Goal: Task Accomplishment & Management: Manage account settings

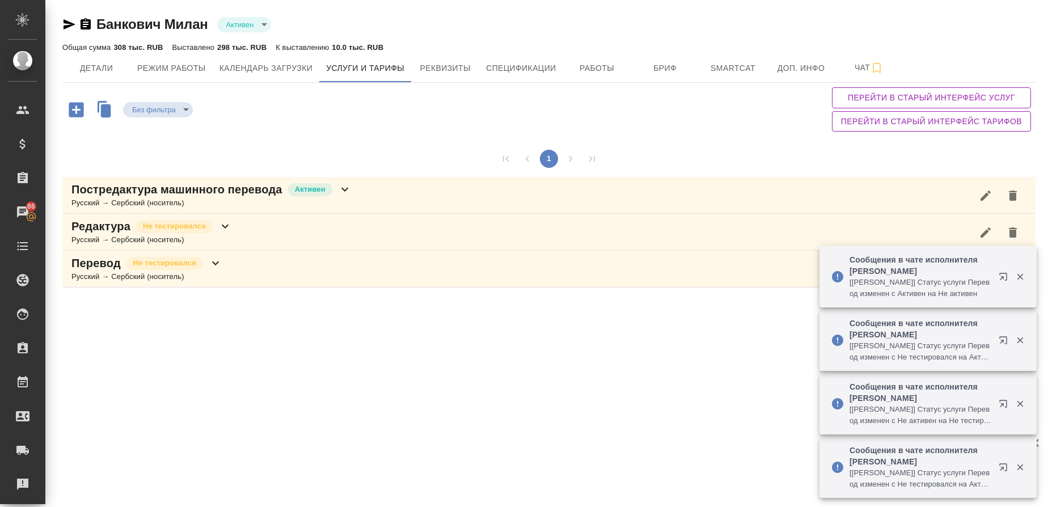
click at [128, 196] on p "Постредактура машинного перевода" at bounding box center [176, 189] width 211 height 16
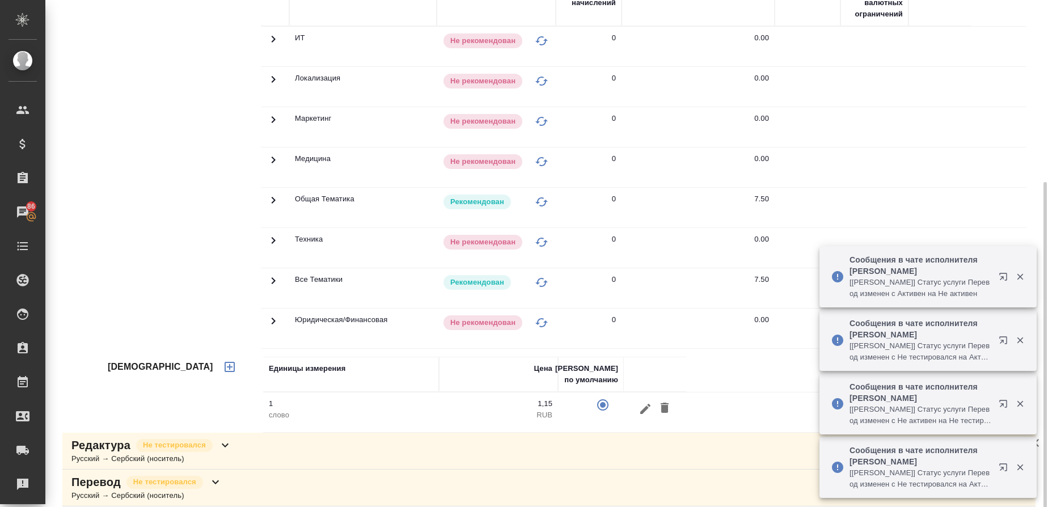
scroll to position [259, 0]
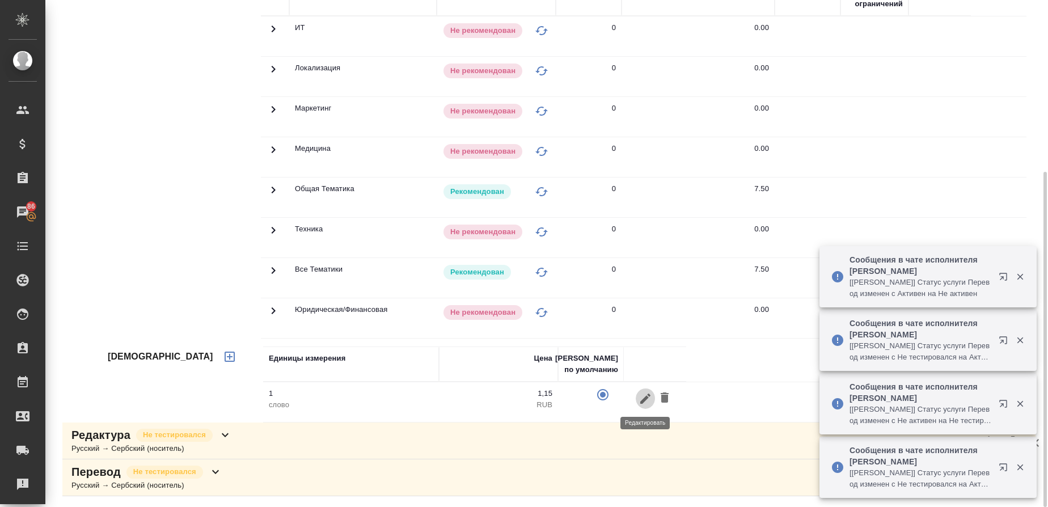
click at [643, 400] on icon "button" at bounding box center [645, 398] width 10 height 10
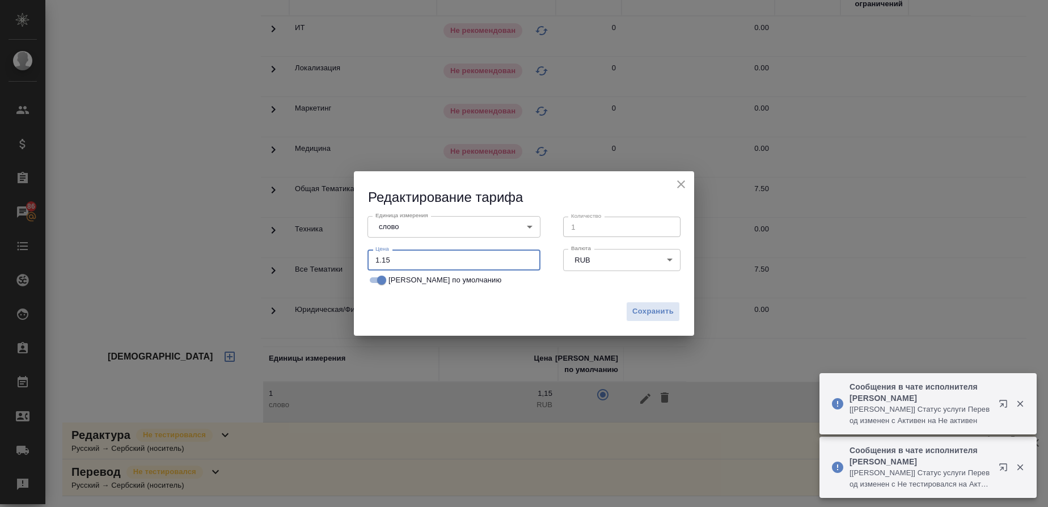
click at [398, 257] on input "1.15" at bounding box center [453, 260] width 173 height 20
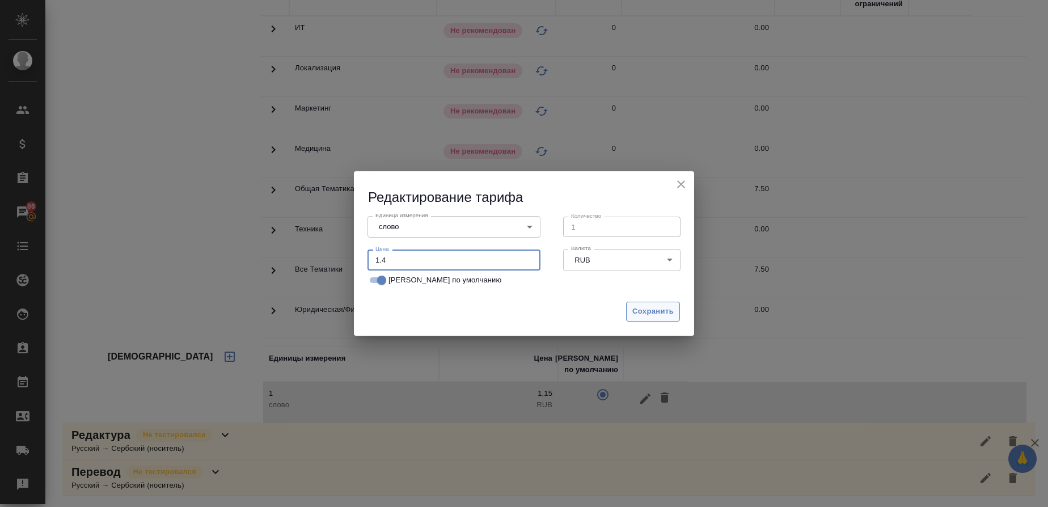
type input "1.4"
click at [642, 308] on span "Сохранить" at bounding box center [652, 311] width 41 height 13
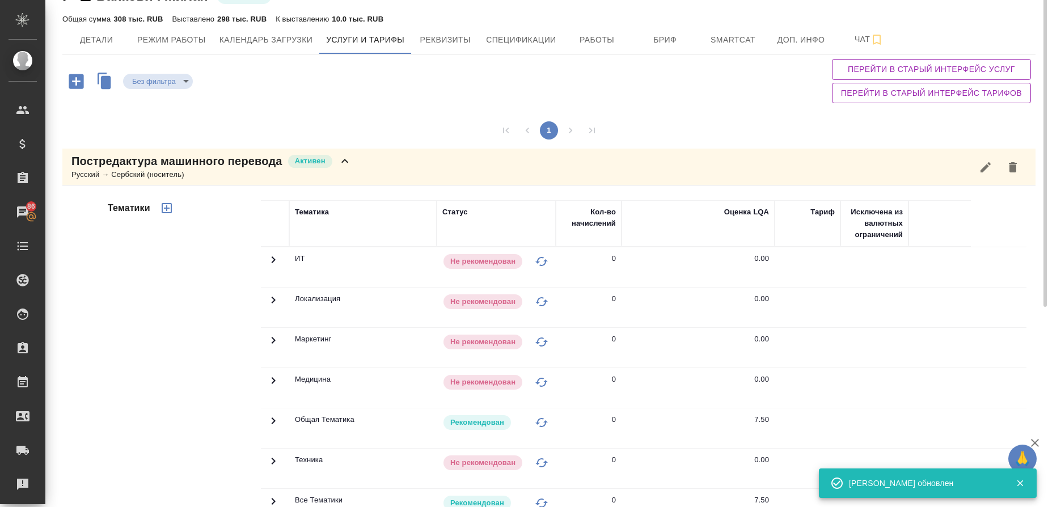
scroll to position [0, 0]
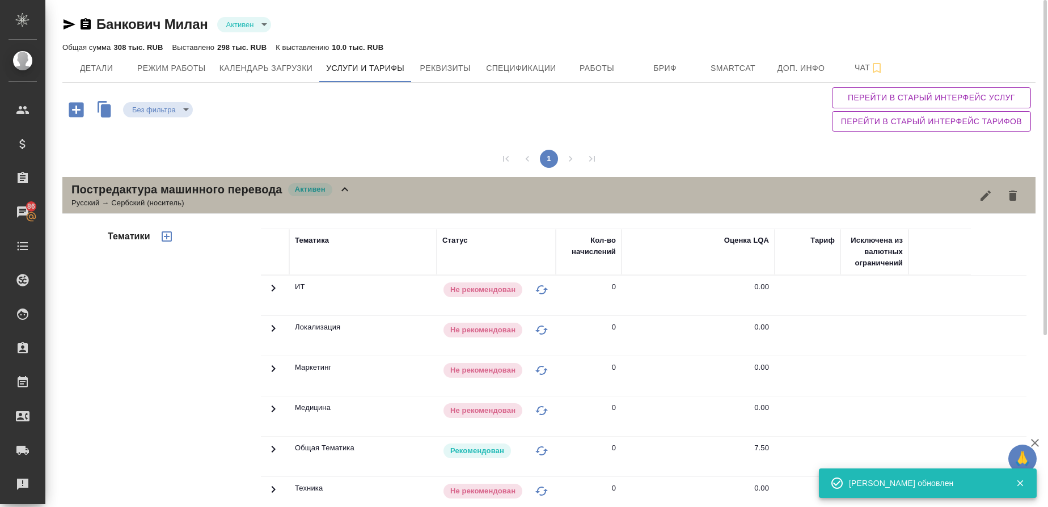
click at [132, 200] on div "Русский → Сербский (носитель)" at bounding box center [211, 202] width 280 height 11
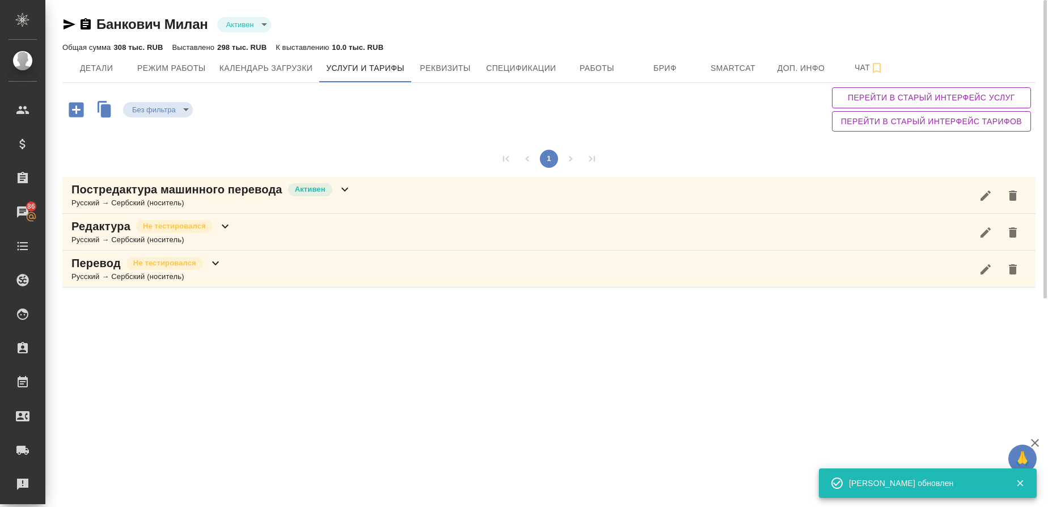
click at [111, 273] on div "Русский → Сербский (носитель)" at bounding box center [146, 276] width 151 height 11
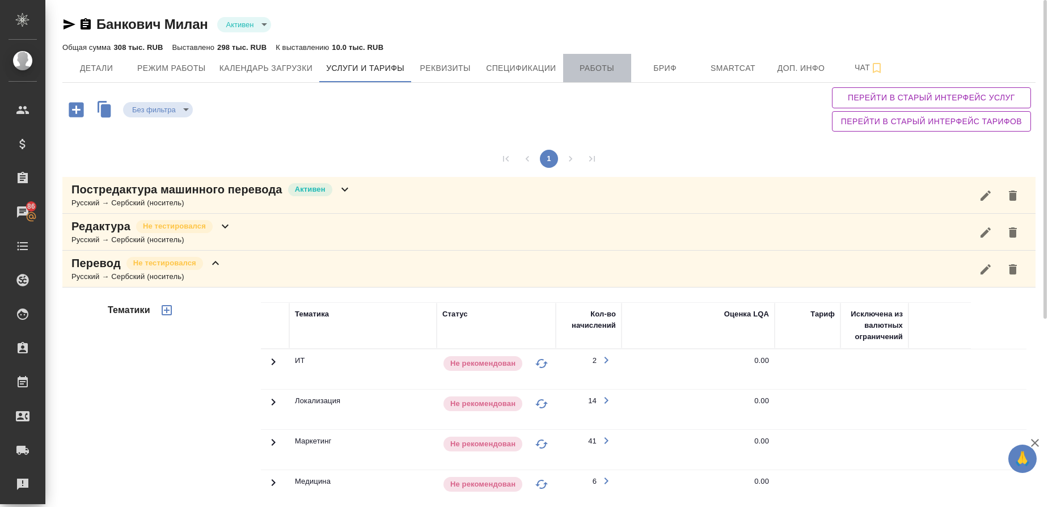
click at [614, 72] on span "Работы" at bounding box center [597, 68] width 54 height 14
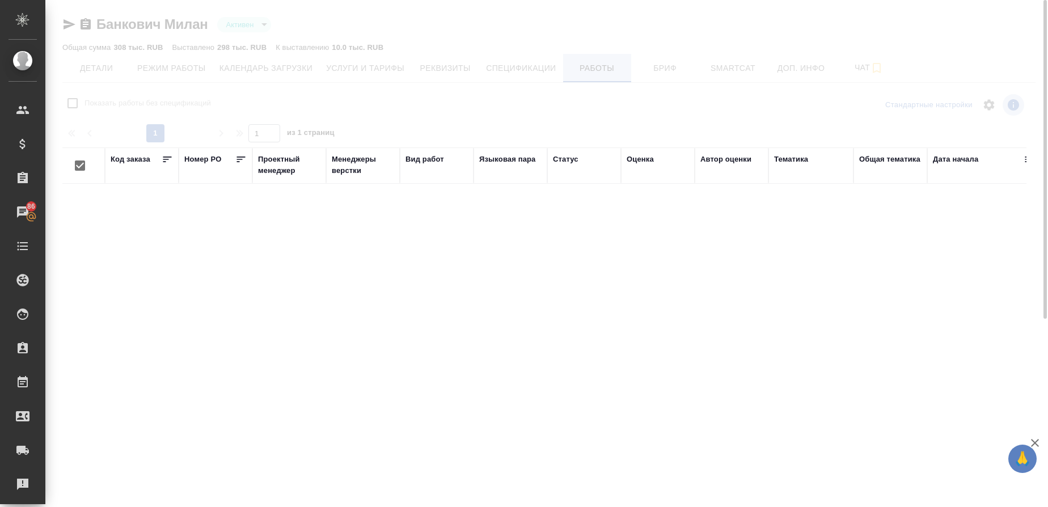
checkbox input "false"
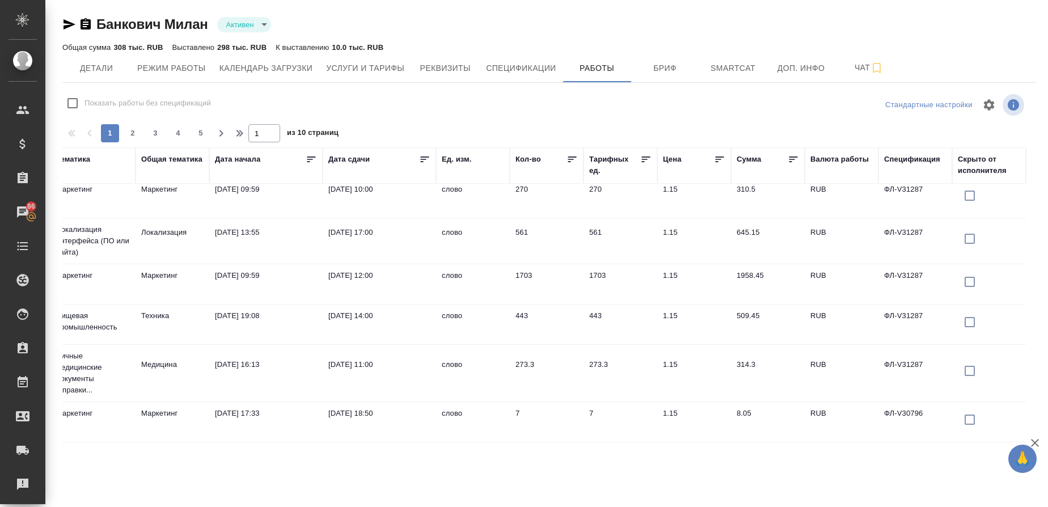
scroll to position [847, 731]
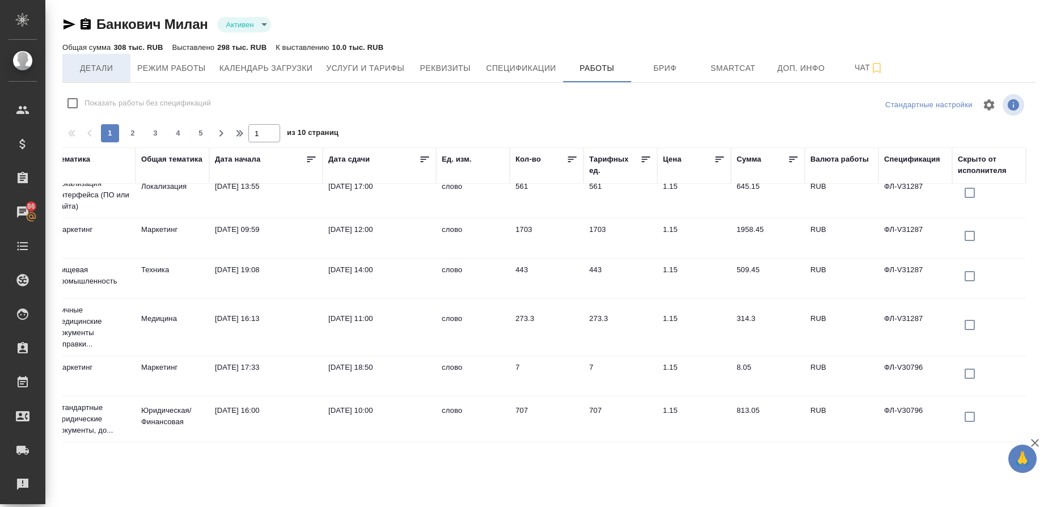
click at [100, 79] on button "Детали" at bounding box center [96, 68] width 68 height 28
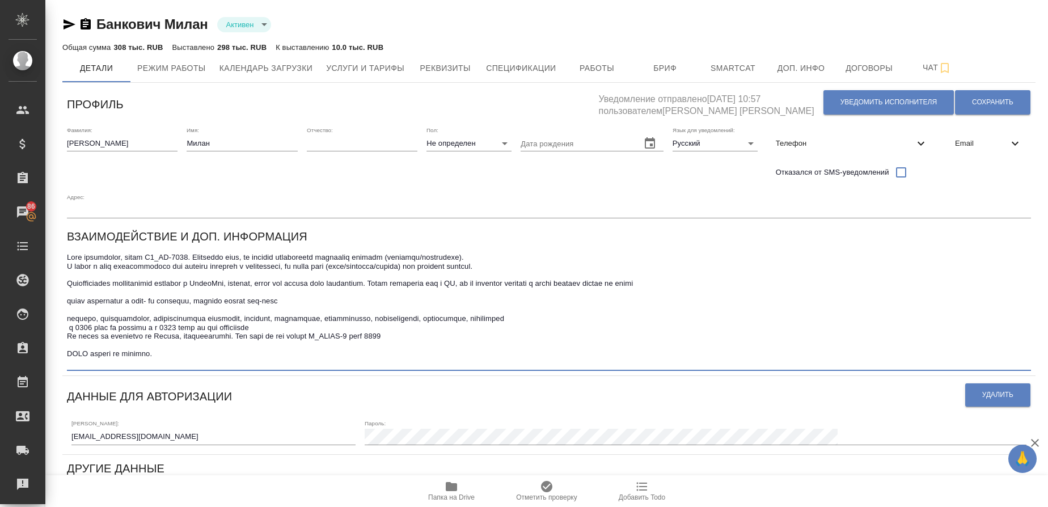
drag, startPoint x: 166, startPoint y: 354, endPoint x: 73, endPoint y: 347, distance: 93.8
click at [73, 347] on textarea at bounding box center [549, 310] width 964 height 114
click at [183, 353] on textarea at bounding box center [549, 310] width 964 height 114
type textarea "Была рекламация, заказ C3_FL-5653. Перепутал язык, на который требовалось выпол…"
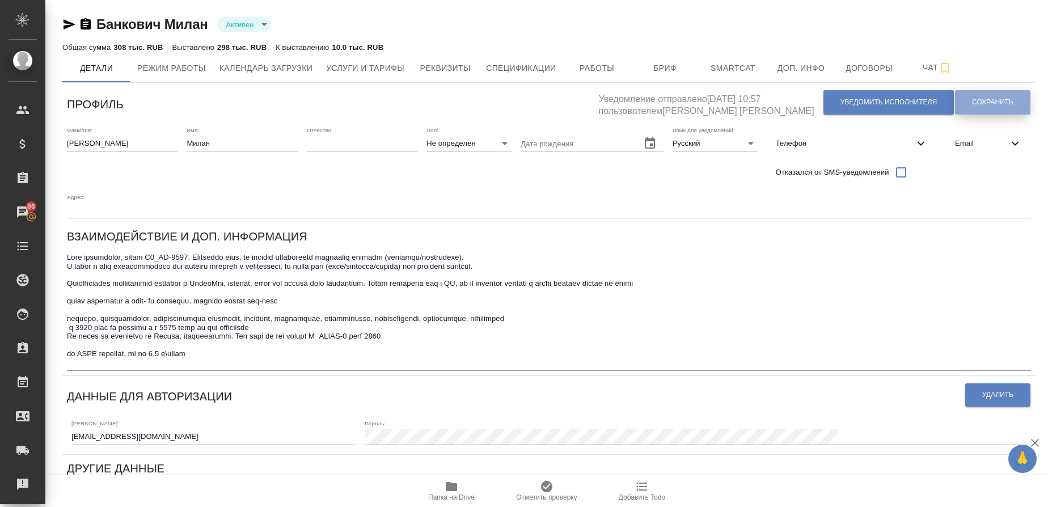
click at [992, 99] on span "Сохранить" at bounding box center [992, 103] width 41 height 10
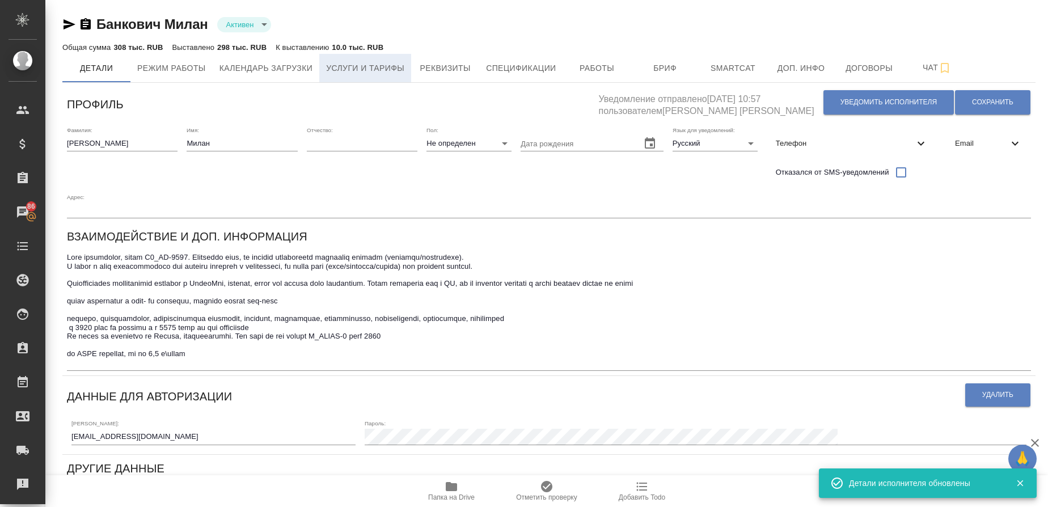
click at [348, 65] on span "Услуги и тарифы" at bounding box center [365, 68] width 78 height 14
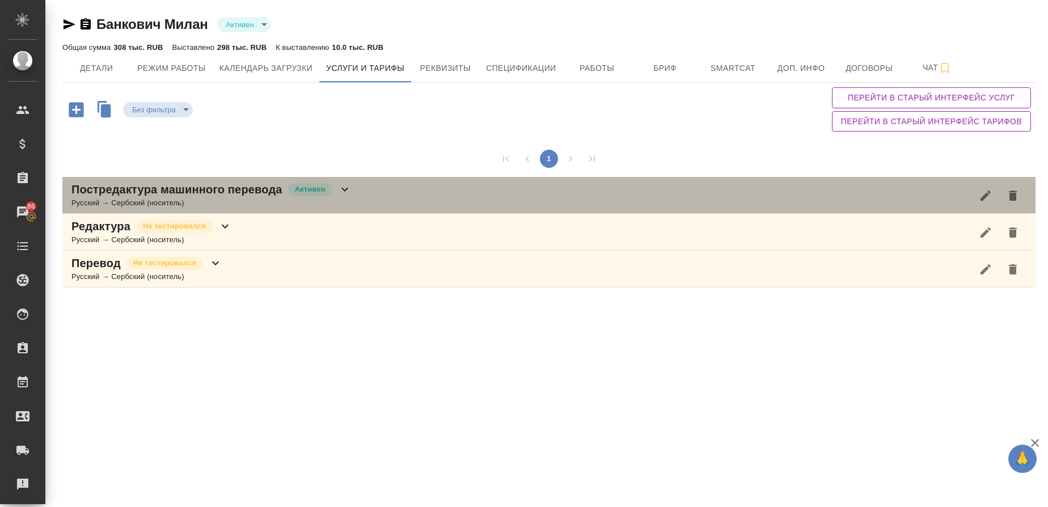
click at [108, 194] on p "Постредактура машинного перевода" at bounding box center [176, 189] width 211 height 16
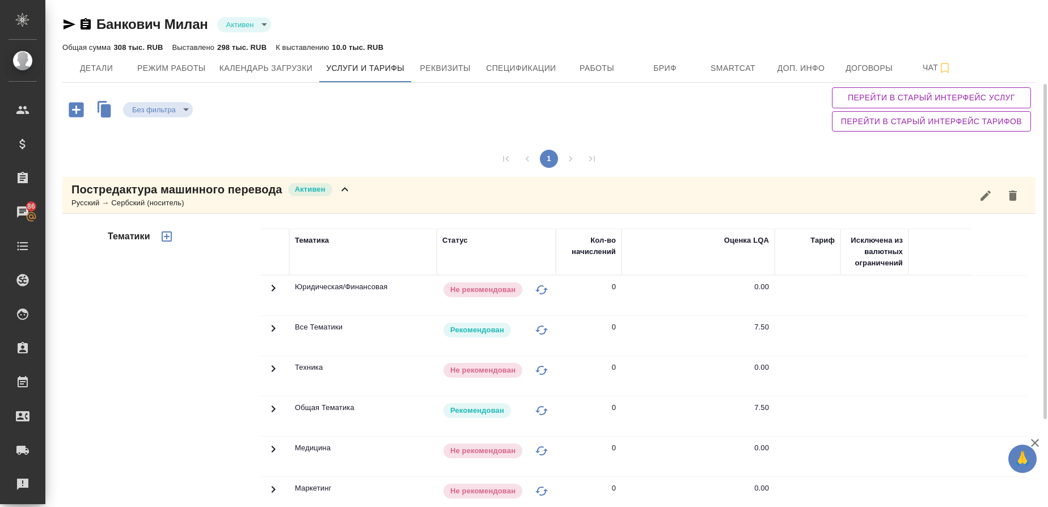
scroll to position [259, 0]
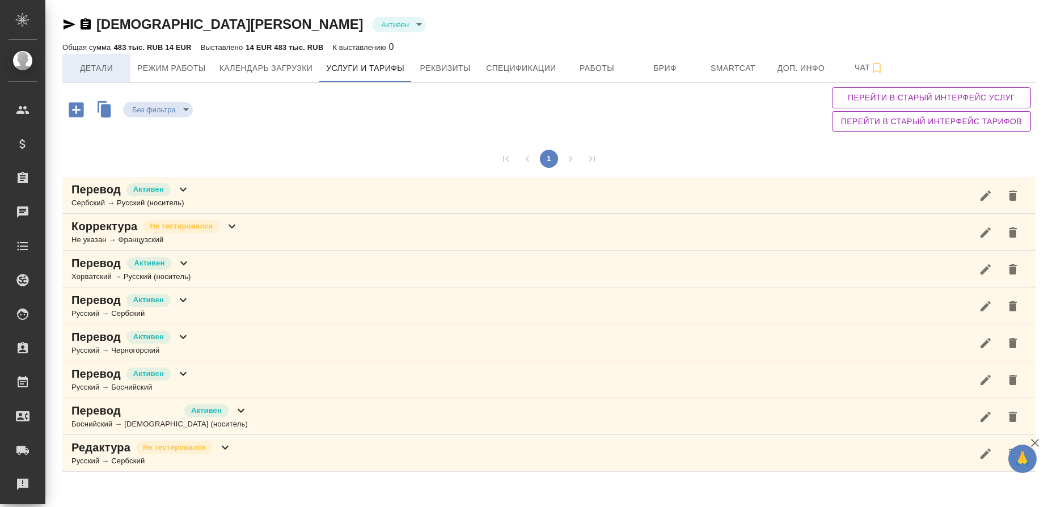
click at [94, 71] on span "Детали" at bounding box center [96, 68] width 54 height 14
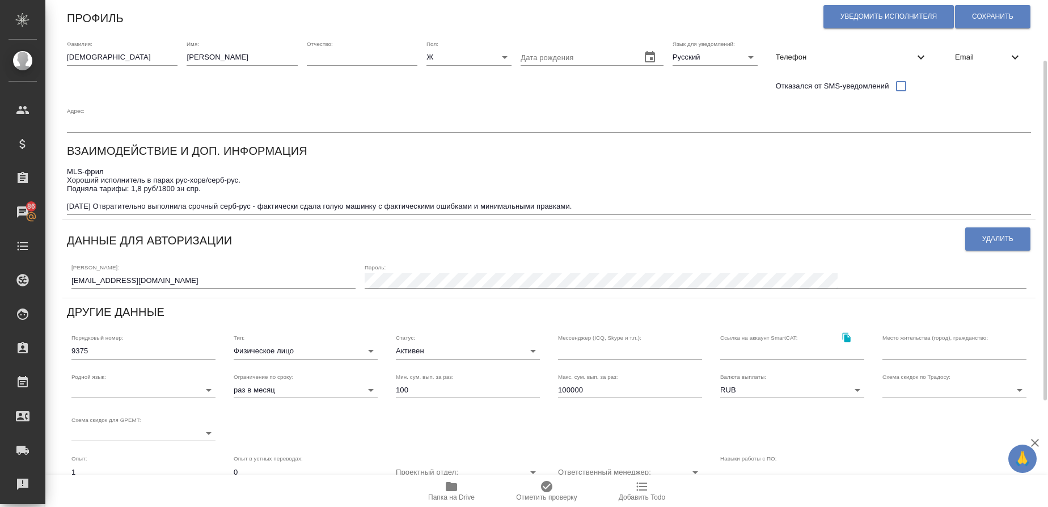
scroll to position [87, 0]
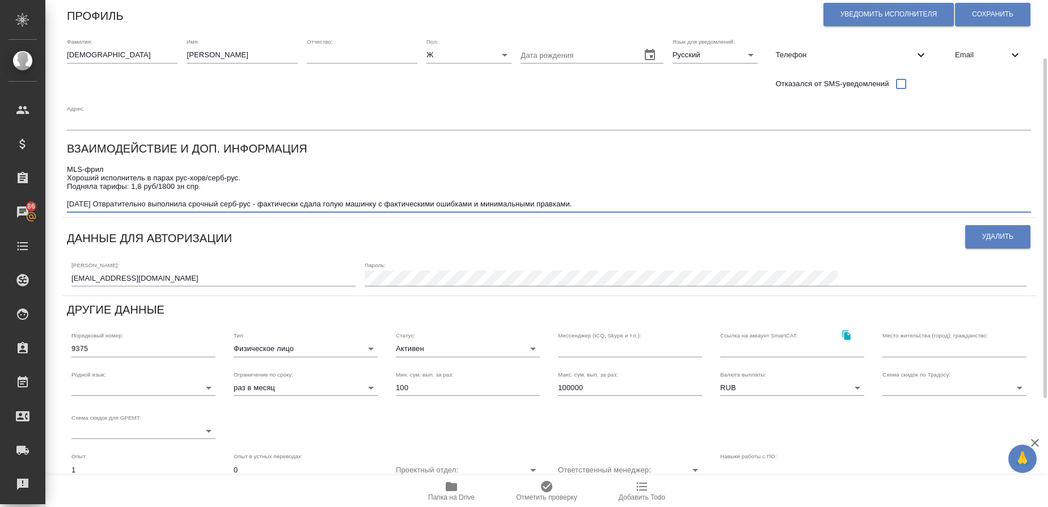
click at [645, 198] on textarea "MLS-фрил Хороший исполнитель в парах рус-хорв/серб-рус. Подняла тарифы: 1,8 руб…" at bounding box center [549, 187] width 964 height 44
click at [624, 209] on div "MLS-фрил Хороший исполнитель в парах рус-хорв/серб-рус. Подняла тарифы: 1,8 руб…" at bounding box center [549, 187] width 964 height 51
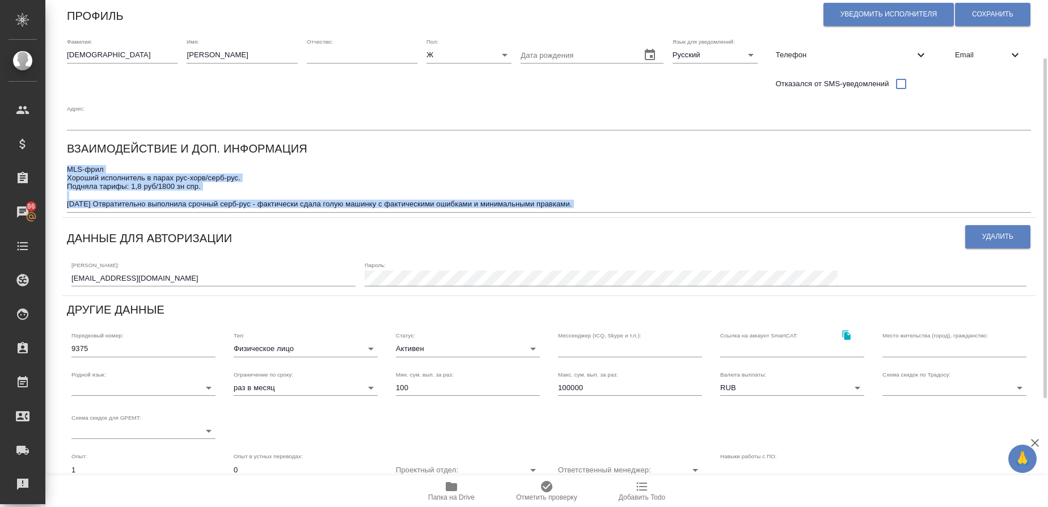
click at [624, 209] on div "MLS-фрил Хороший исполнитель в парах рус-хорв/серб-рус. Подняла тарифы: 1,8 руб…" at bounding box center [549, 187] width 964 height 51
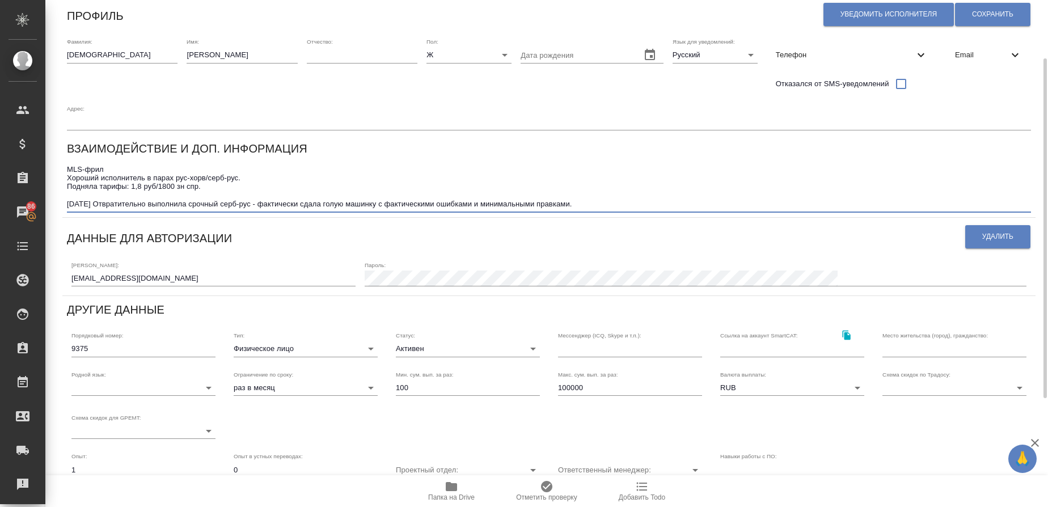
click at [613, 204] on textarea "MLS-фрил Хороший исполнитель в парах рус-хорв/серб-рус. Подняла тарифы: 1,8 руб…" at bounding box center [549, 187] width 964 height 44
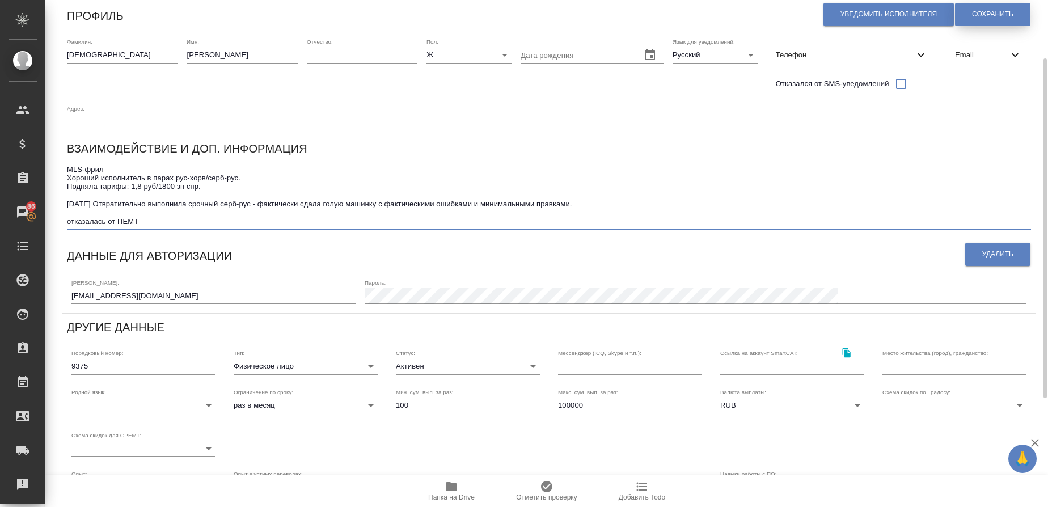
type textarea "MLS-фрил Хороший исполнитель в парах рус-хорв/серб-рус. Подняла тарифы: 1,8 руб…"
click at [995, 17] on span "Сохранить" at bounding box center [992, 15] width 41 height 10
